Goal: Check status

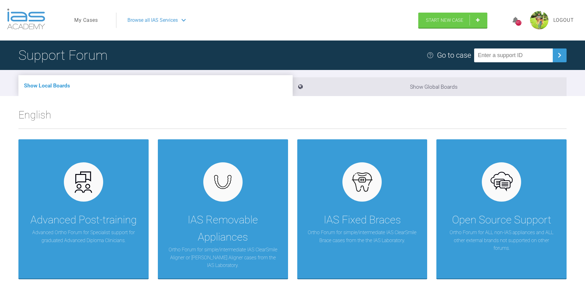
click at [90, 18] on link "My Cases" at bounding box center [86, 20] width 24 height 8
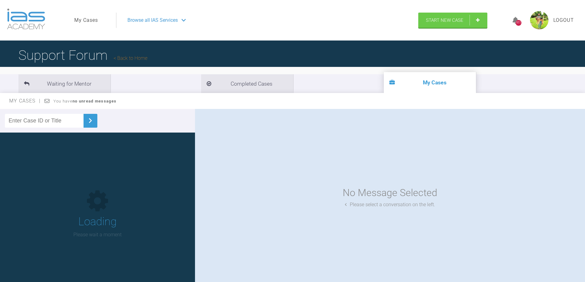
click at [61, 117] on input "text" at bounding box center [44, 121] width 79 height 14
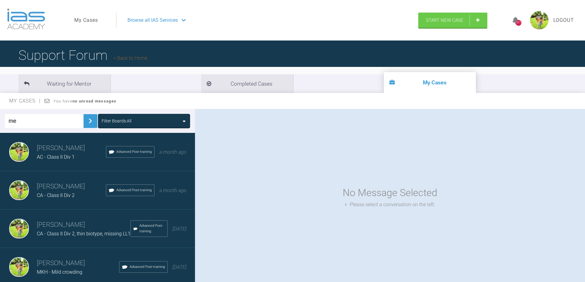
type input "me"
click at [87, 116] on button at bounding box center [91, 121] width 14 height 14
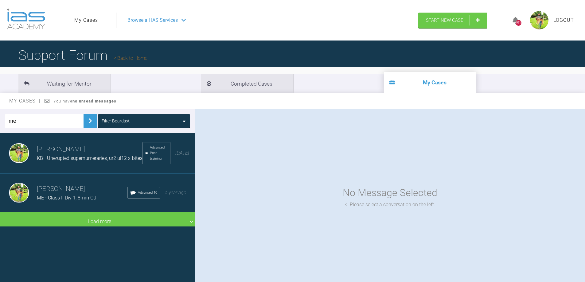
click at [96, 198] on div "ME - Class II Div 1, 8mm OJ" at bounding box center [82, 198] width 91 height 8
